Goal: Task Accomplishment & Management: Manage account settings

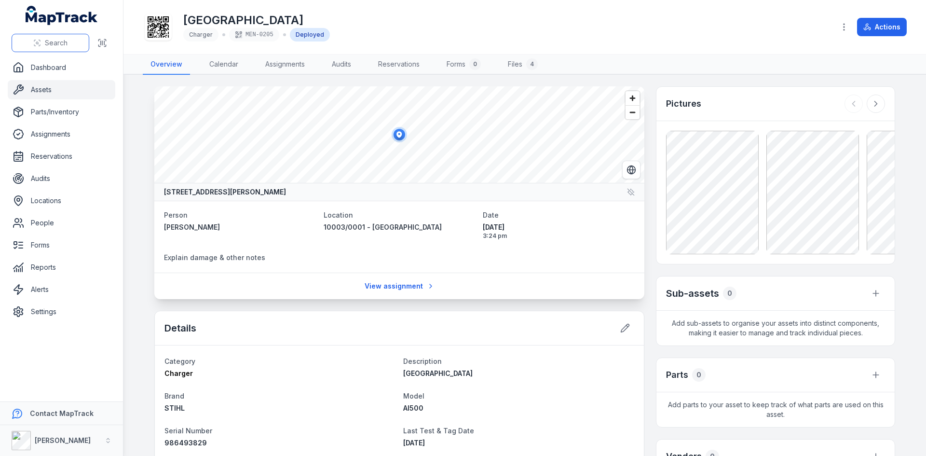
click at [55, 46] on span "Search" at bounding box center [56, 43] width 23 height 10
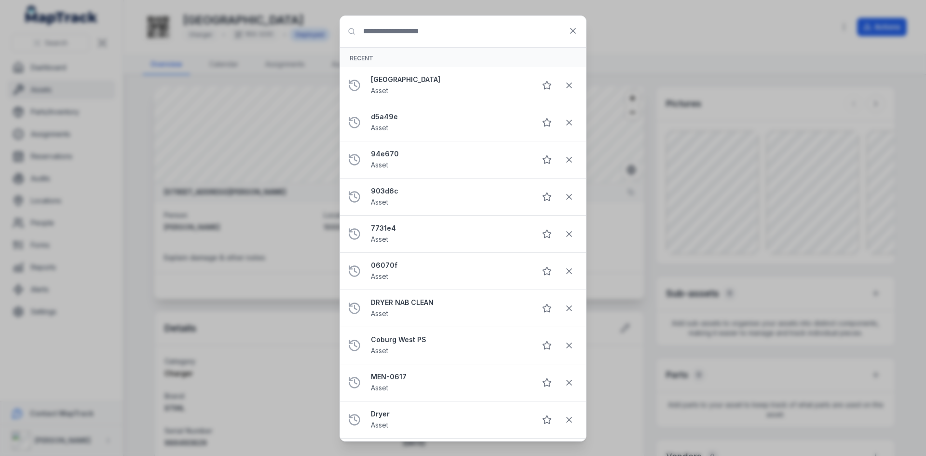
click at [392, 27] on input "Search for anything" at bounding box center [463, 31] width 246 height 31
type input "********"
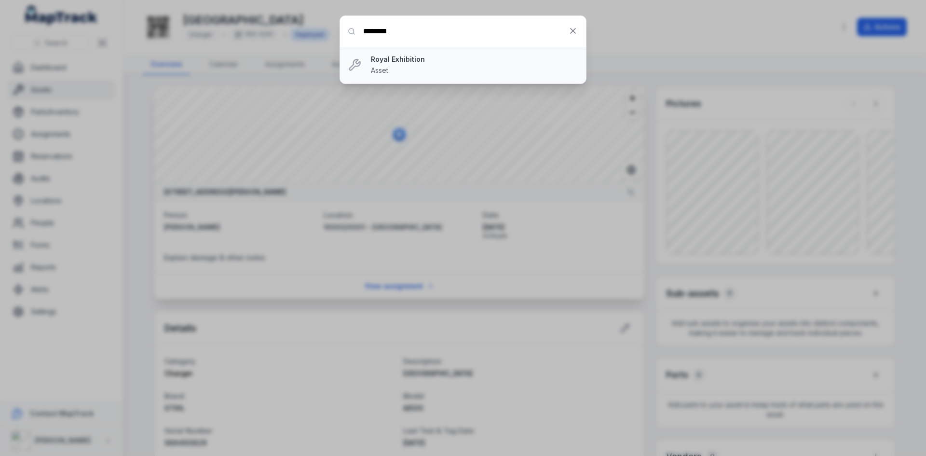
click at [455, 72] on div "Royal Exhibition Asset" at bounding box center [474, 65] width 207 height 21
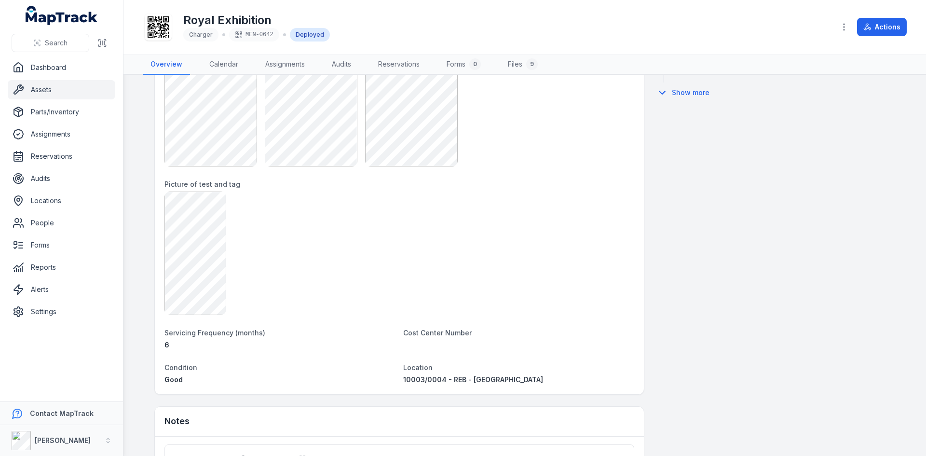
scroll to position [627, 0]
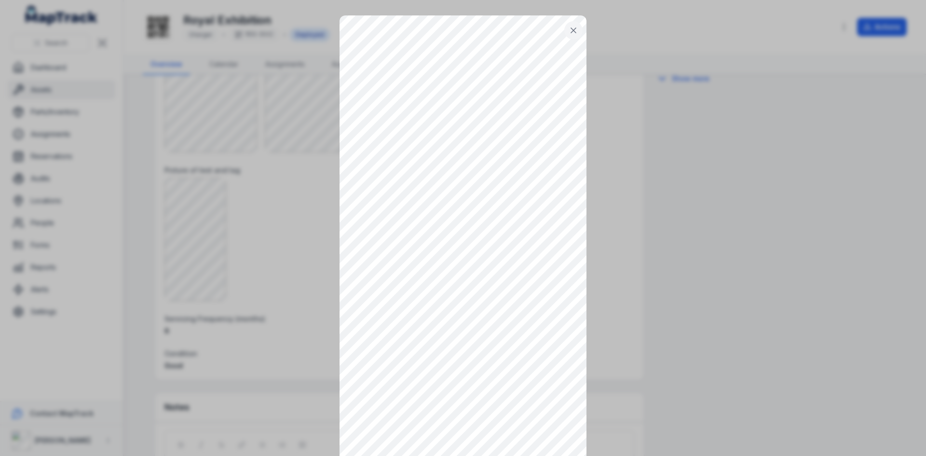
click at [568, 23] on button at bounding box center [573, 30] width 18 height 18
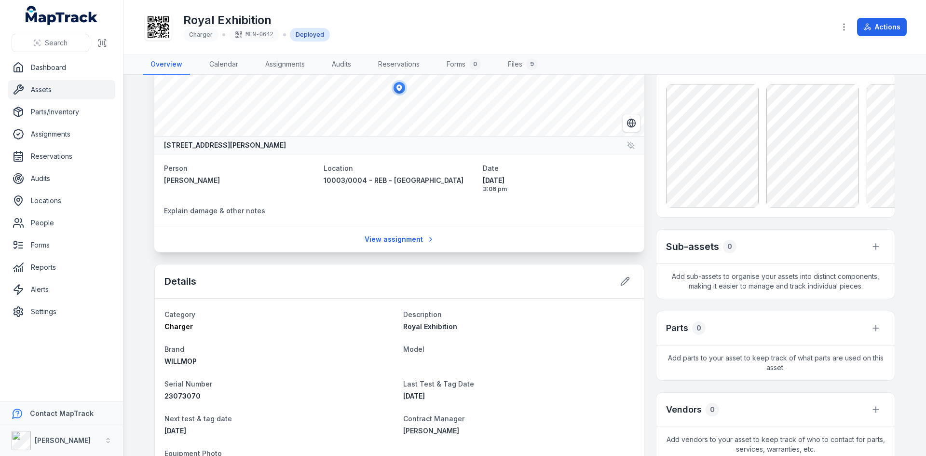
scroll to position [0, 0]
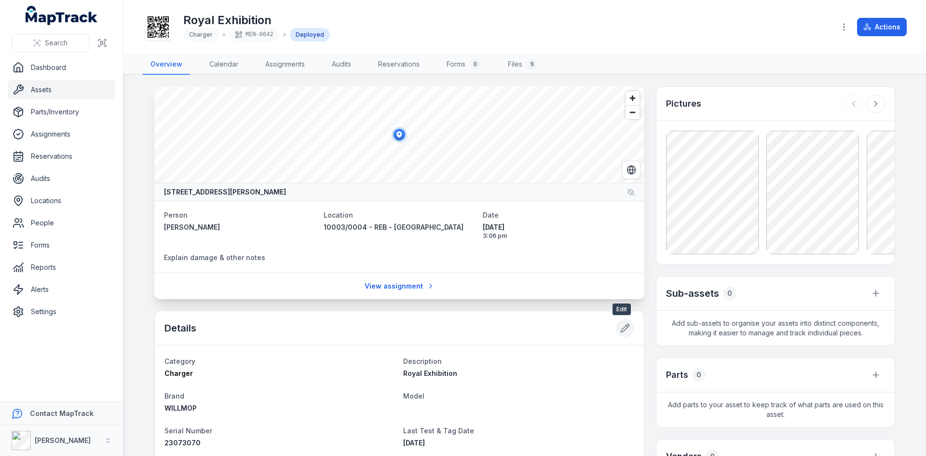
click at [617, 320] on icon at bounding box center [625, 328] width 10 height 10
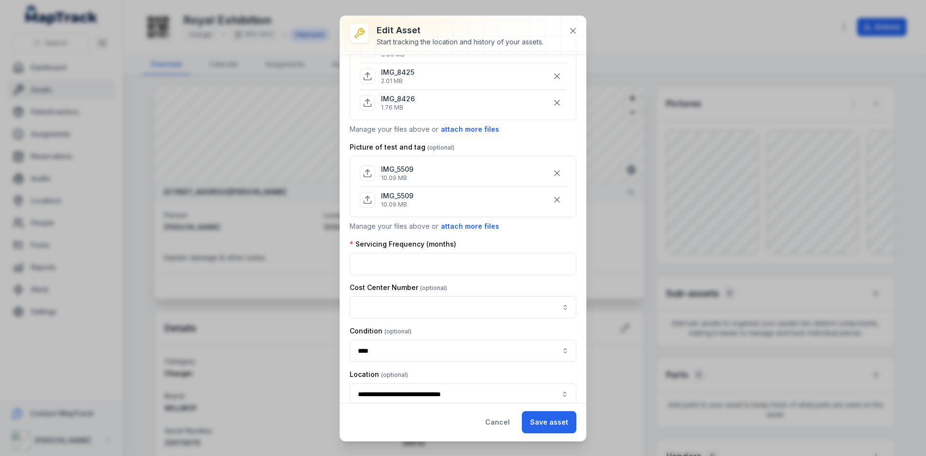
scroll to position [517, 0]
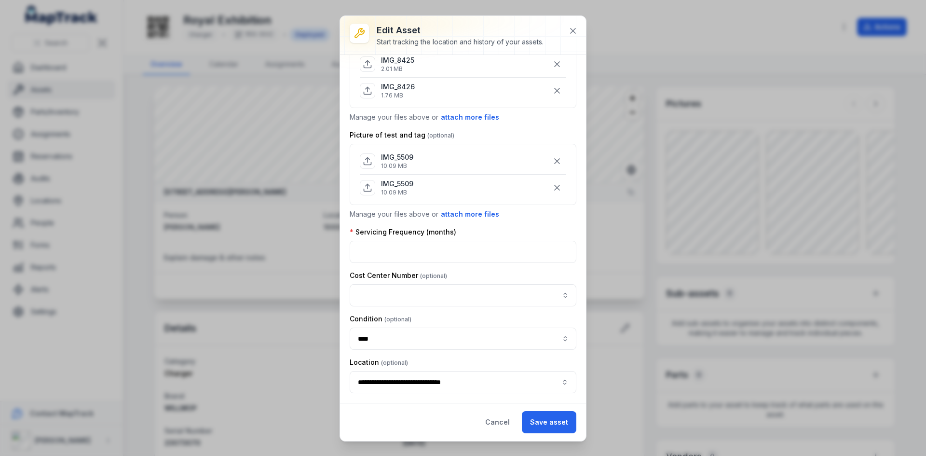
click at [419, 164] on div "IMG_5509 10.09 MB" at bounding box center [463, 161] width 206 height 18
click at [419, 173] on div "IMG_5509 10.09 MB" at bounding box center [463, 161] width 206 height 26
click at [223, 320] on div "**********" at bounding box center [463, 228] width 926 height 456
click at [576, 27] on icon at bounding box center [573, 31] width 10 height 10
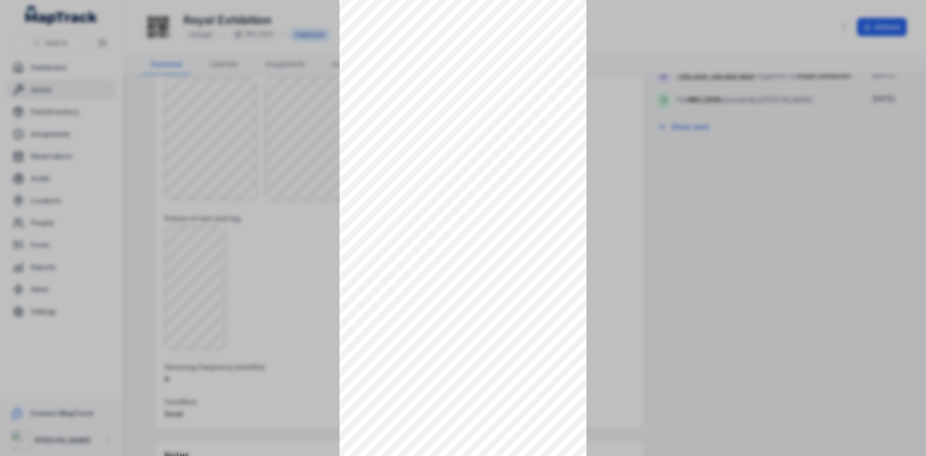
scroll to position [0, 0]
click at [575, 30] on icon at bounding box center [574, 31] width 10 height 10
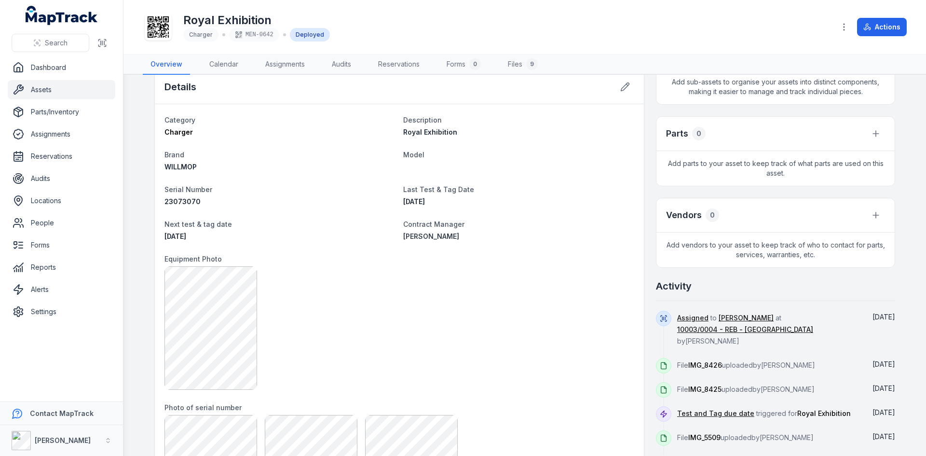
scroll to position [145, 0]
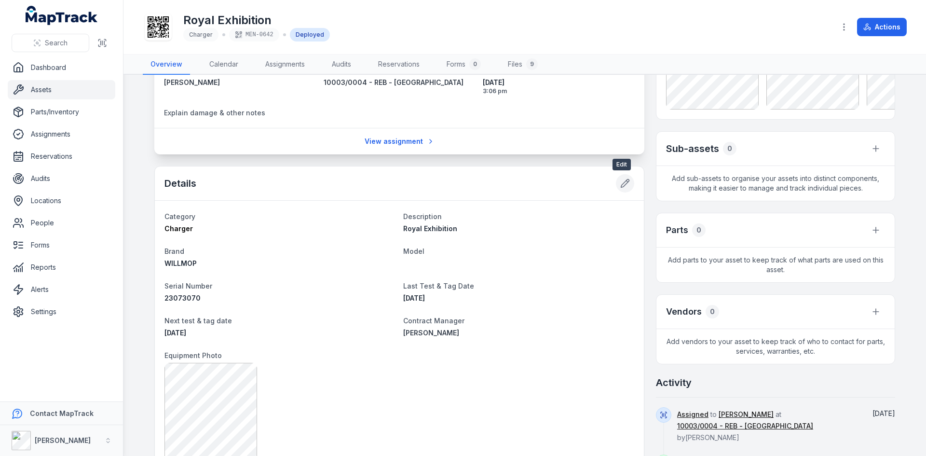
click at [617, 188] on icon at bounding box center [625, 183] width 10 height 10
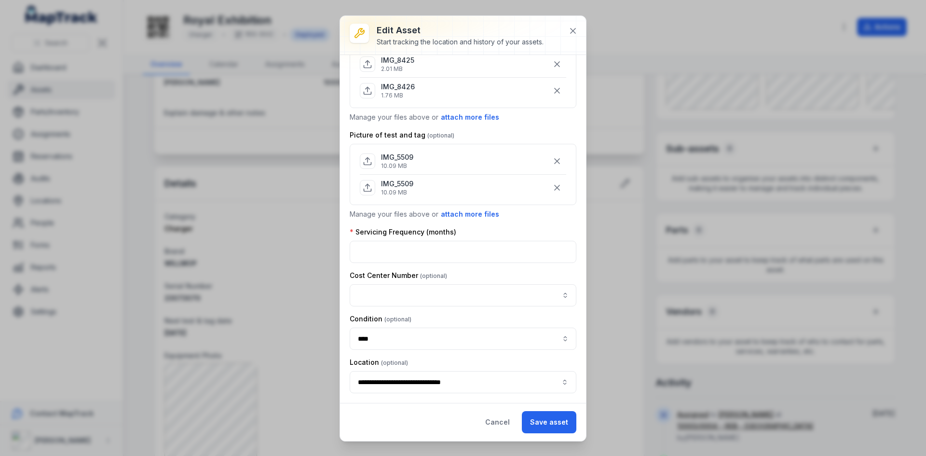
scroll to position [469, 0]
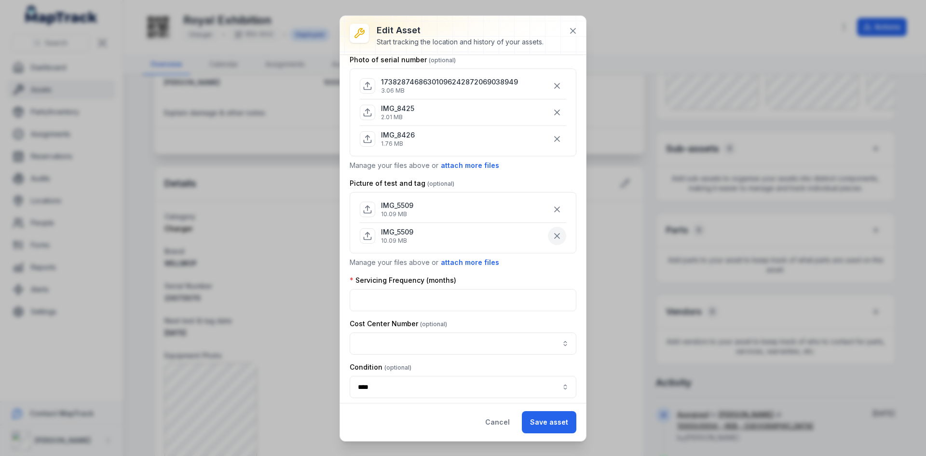
click at [553, 235] on icon "button" at bounding box center [557, 236] width 10 height 10
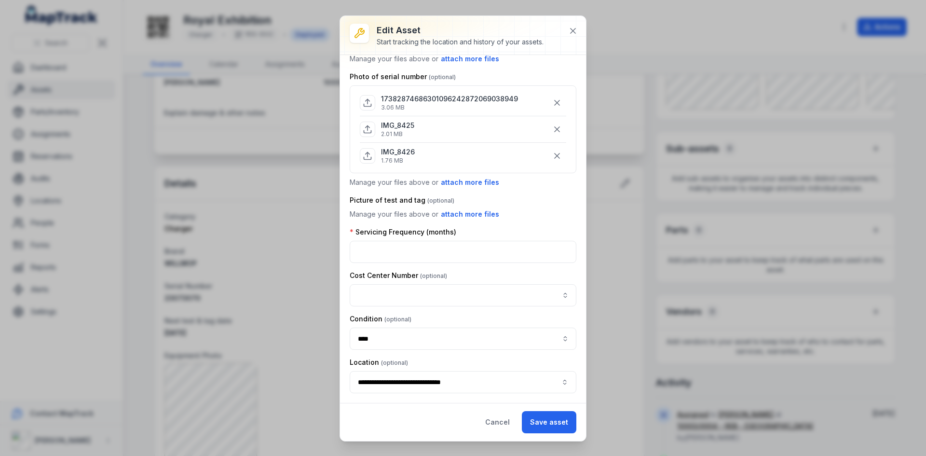
scroll to position [356, 0]
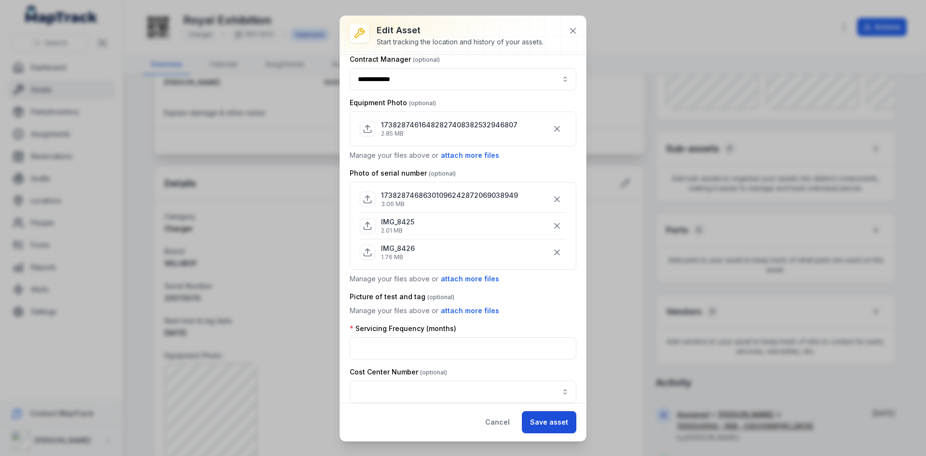
click at [547, 320] on button "Save asset" at bounding box center [549, 422] width 55 height 22
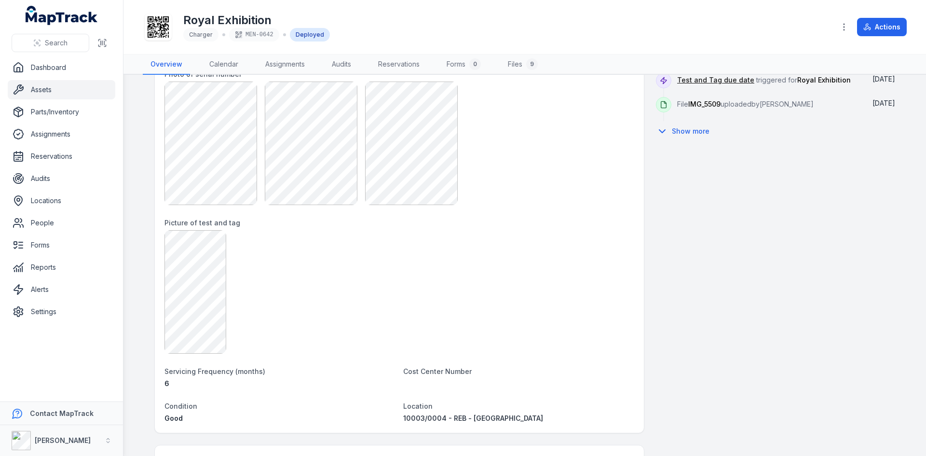
scroll to position [579, 0]
